Goal: Navigation & Orientation: Find specific page/section

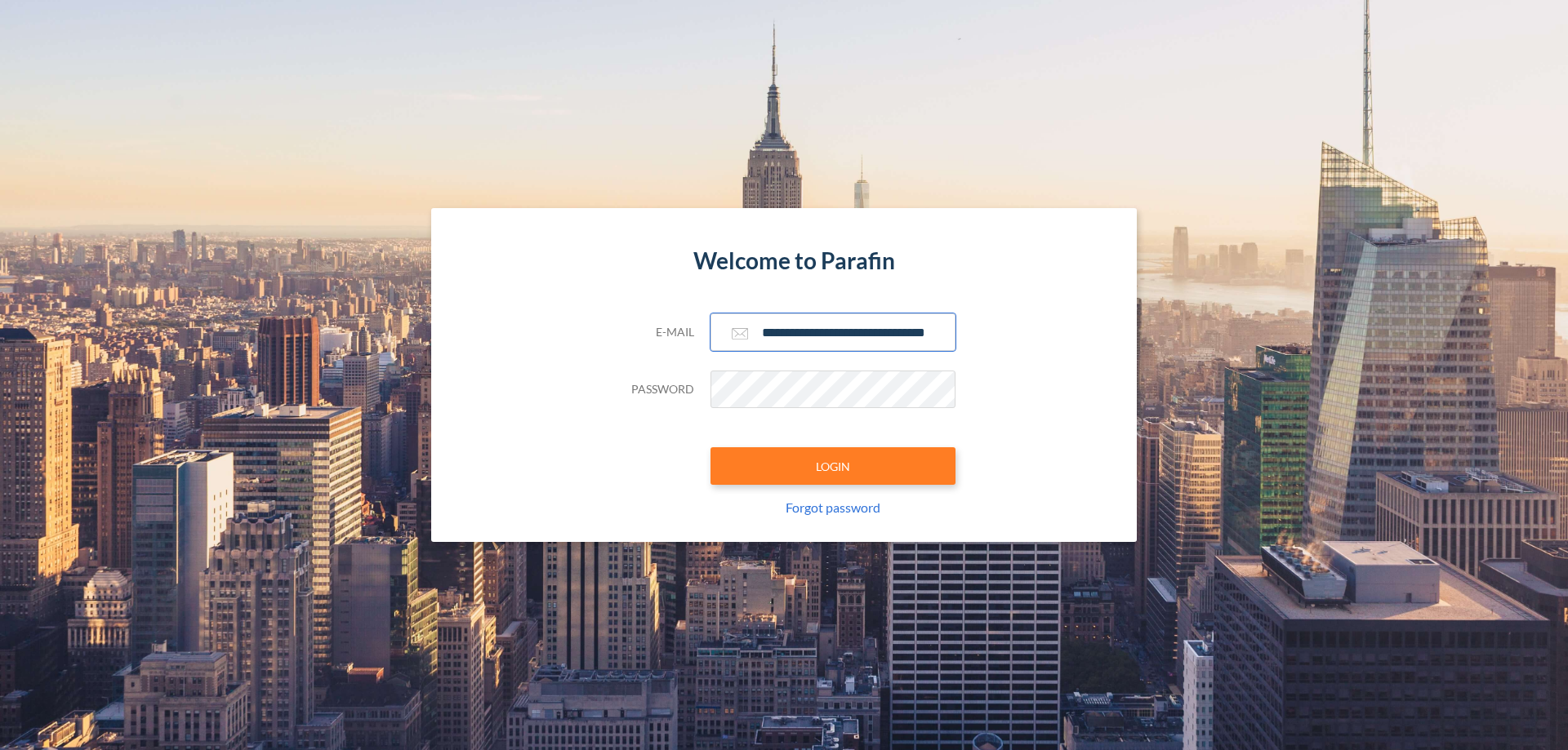
type input "**********"
click at [833, 466] on button "LOGIN" at bounding box center [833, 465] width 245 height 37
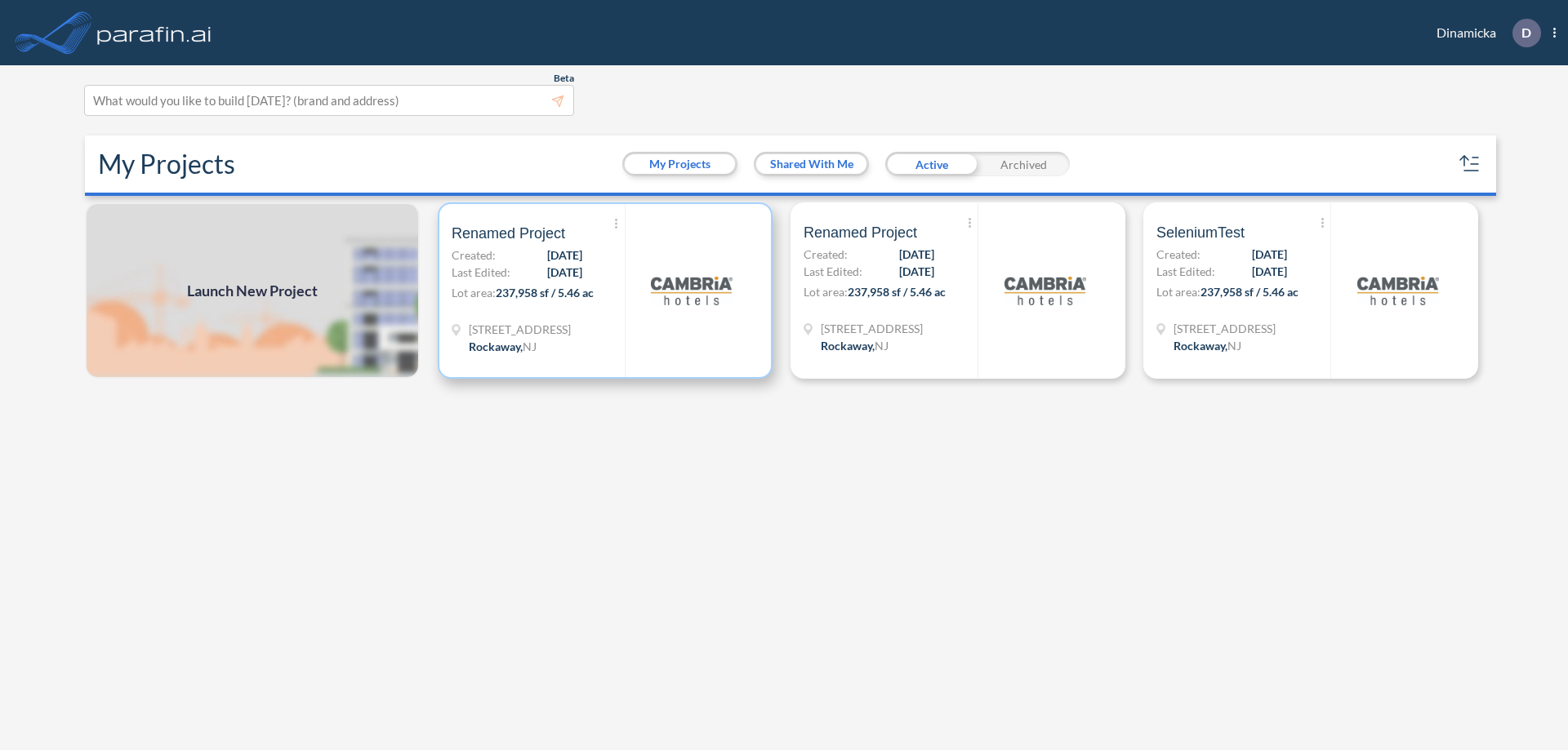
scroll to position [4, 0]
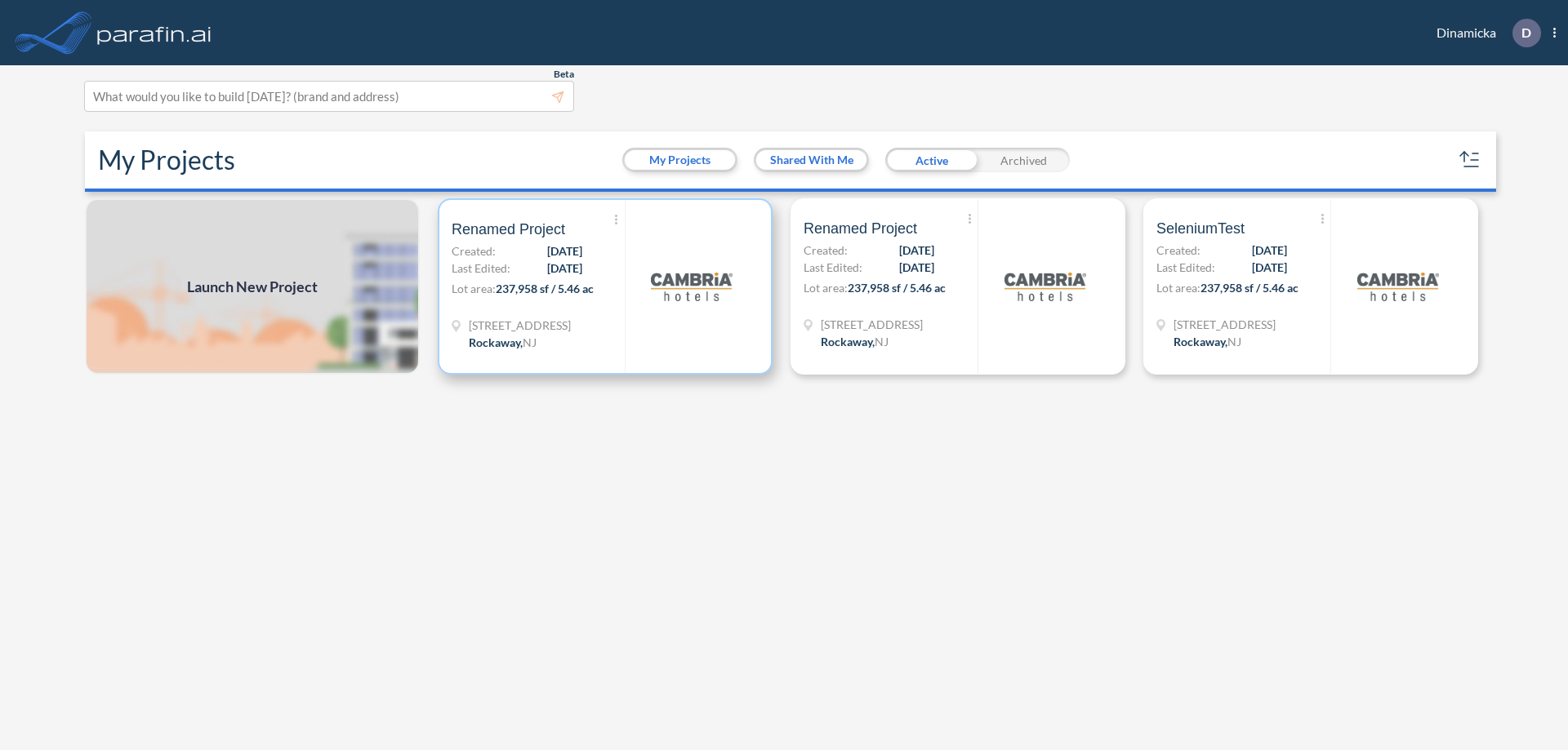
click at [605, 286] on p "Lot area: 237,958 sf / 5.46 ac" at bounding box center [537, 292] width 173 height 23
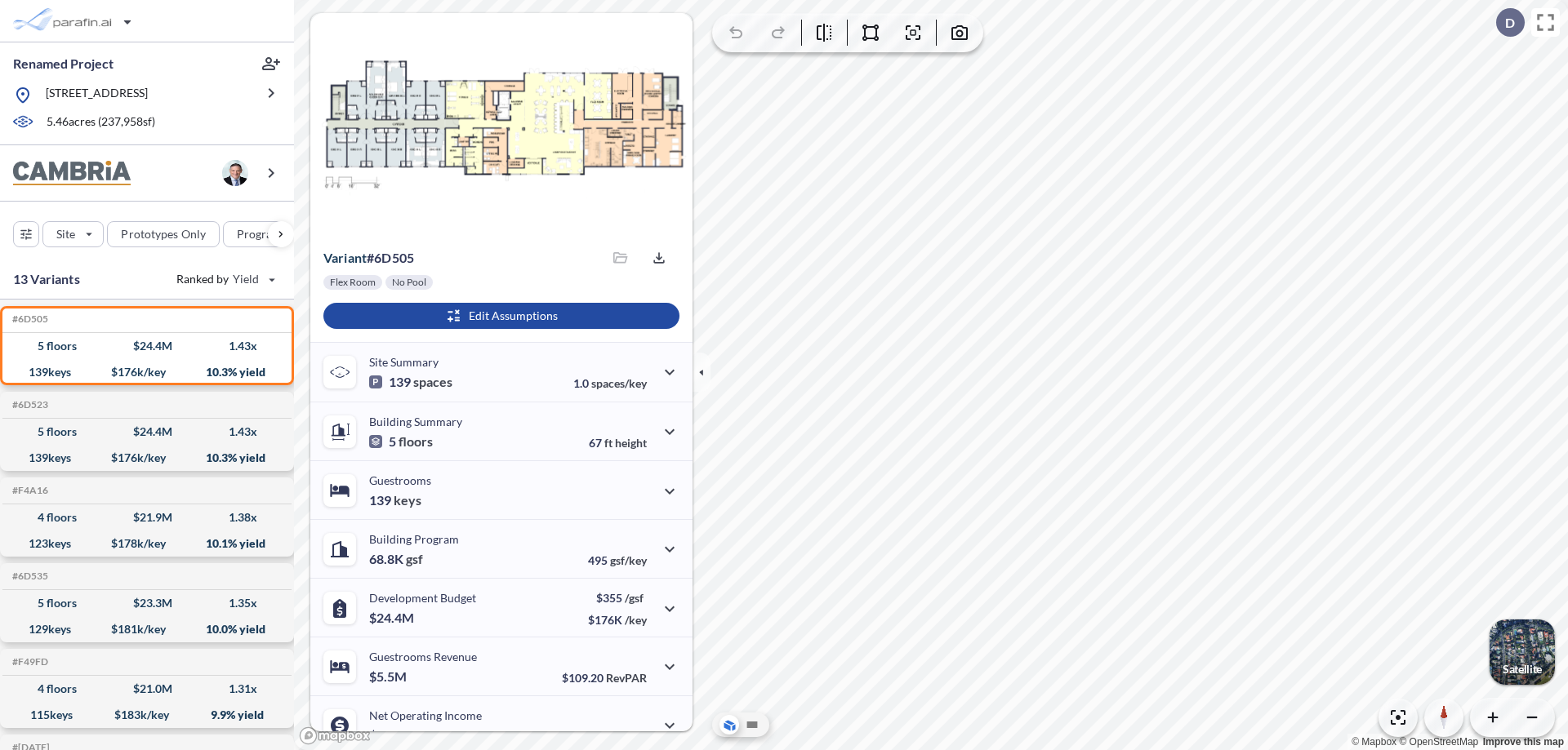
scroll to position [82, 0]
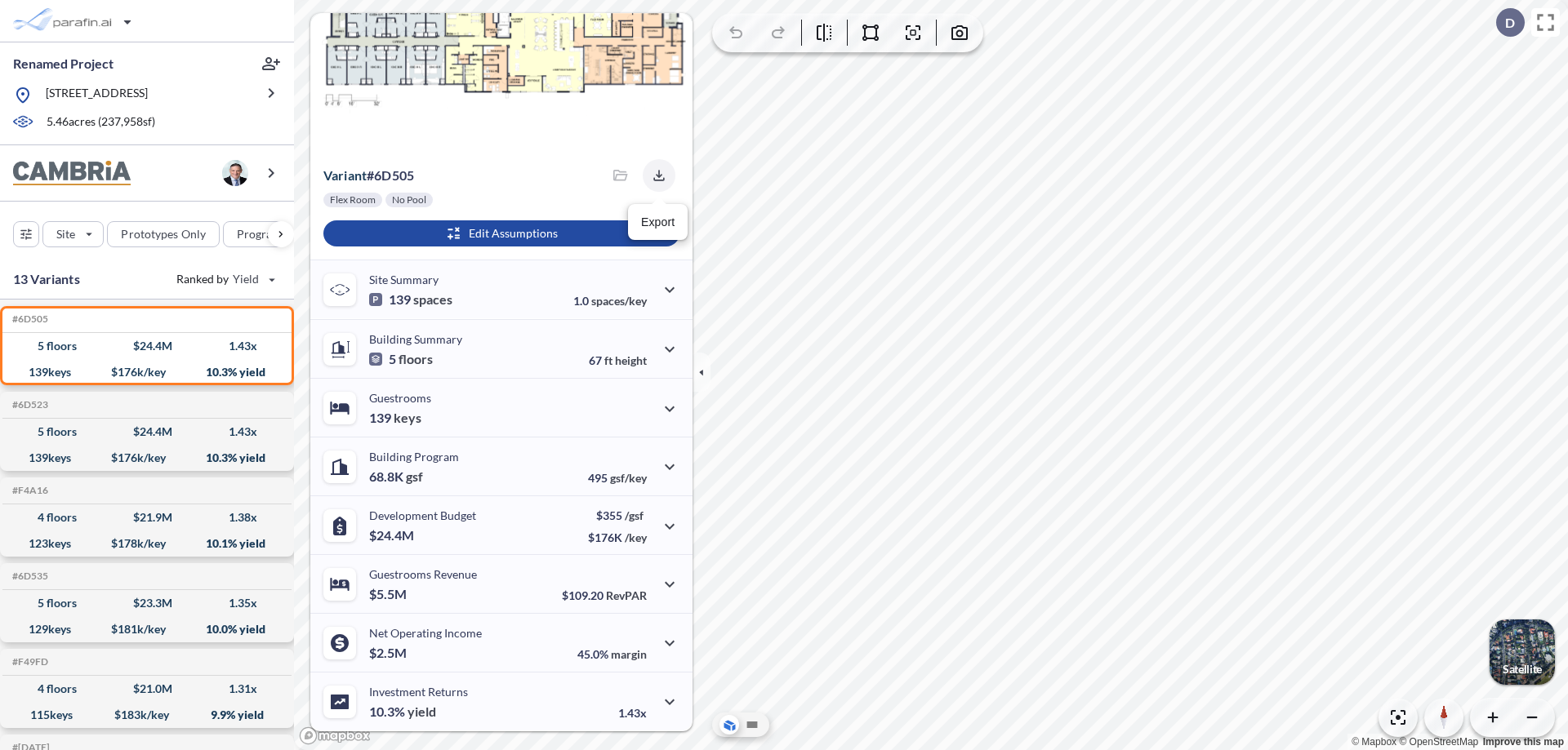
click at [654, 175] on icon "button" at bounding box center [658, 175] width 10 height 10
